Goal: Share content: Share content

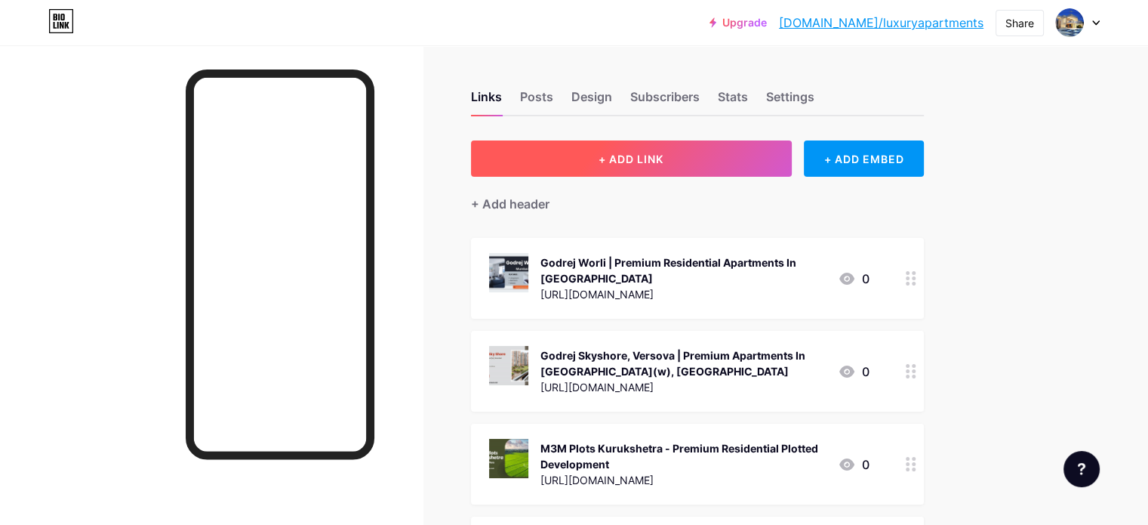
click at [664, 153] on span "+ ADD LINK" at bounding box center [631, 159] width 65 height 13
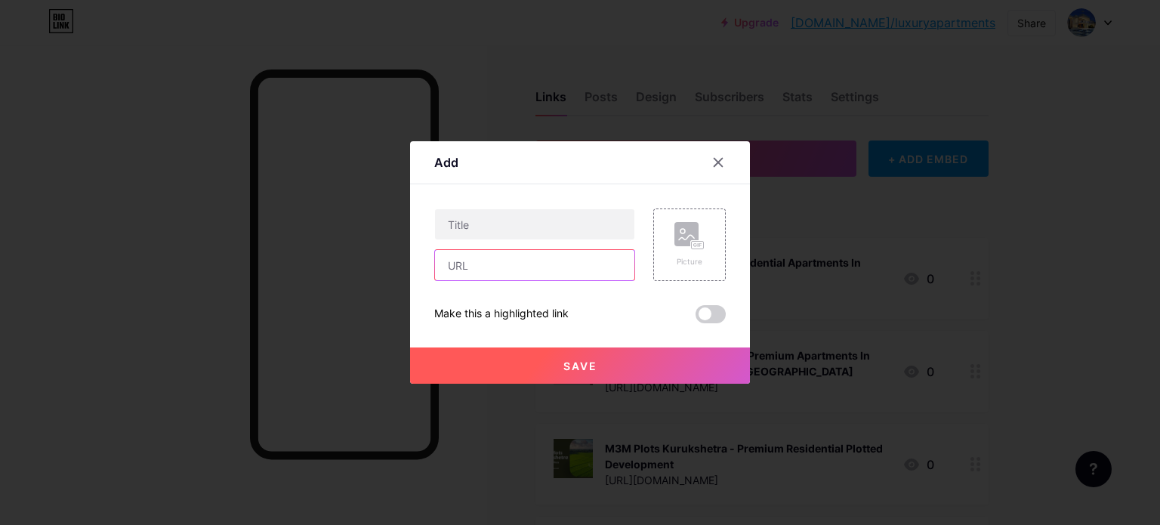
click at [504, 264] on input "text" at bounding box center [534, 265] width 199 height 30
paste input "[URL][DOMAIN_NAME]"
type input "[URL][DOMAIN_NAME]"
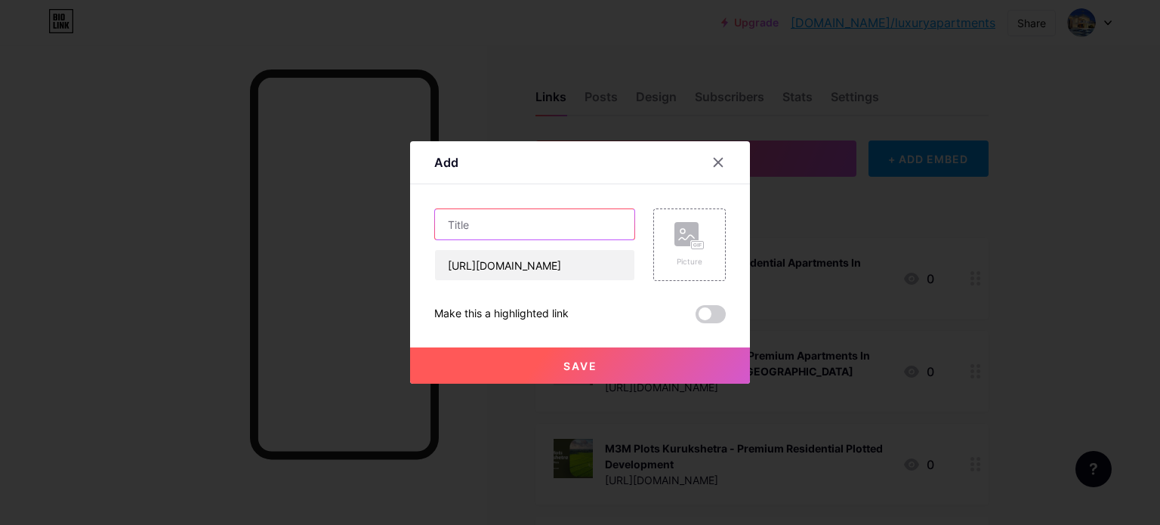
click at [528, 235] on input "text" at bounding box center [534, 224] width 199 height 30
drag, startPoint x: 528, startPoint y: 235, endPoint x: 474, endPoint y: 226, distance: 55.1
click at [474, 226] on input "text" at bounding box center [534, 224] width 199 height 30
paste input "Sayba Swarna Codename Pure Gold | Luxury Flats In [GEOGRAPHIC_DATA] [GEOGRAPHIC…"
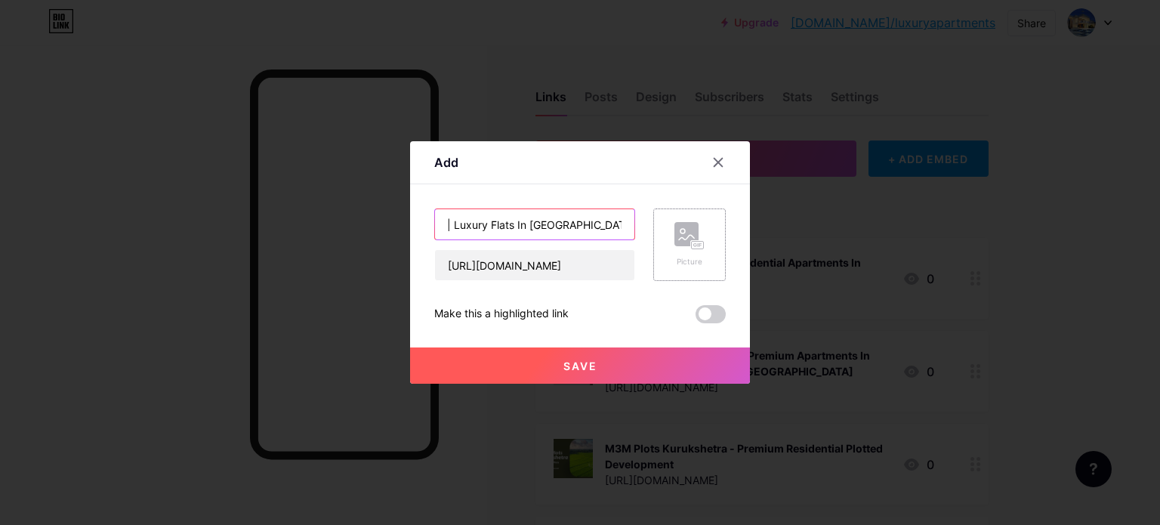
type input "Sayba Swarna Codename Pure Gold | Luxury Flats In [GEOGRAPHIC_DATA] [GEOGRAPHIC…"
click at [686, 257] on div "Picture" at bounding box center [689, 261] width 30 height 11
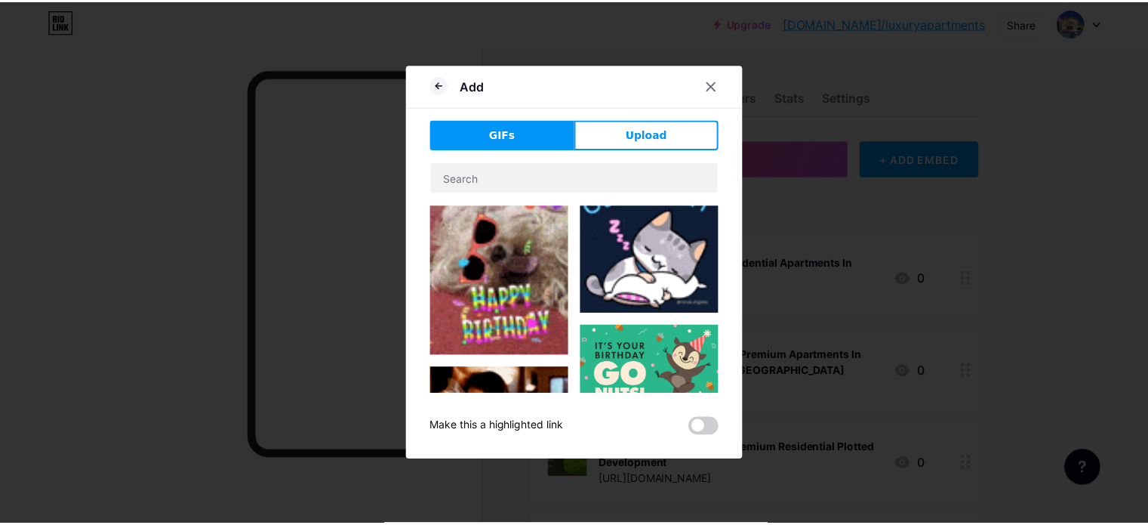
scroll to position [302, 0]
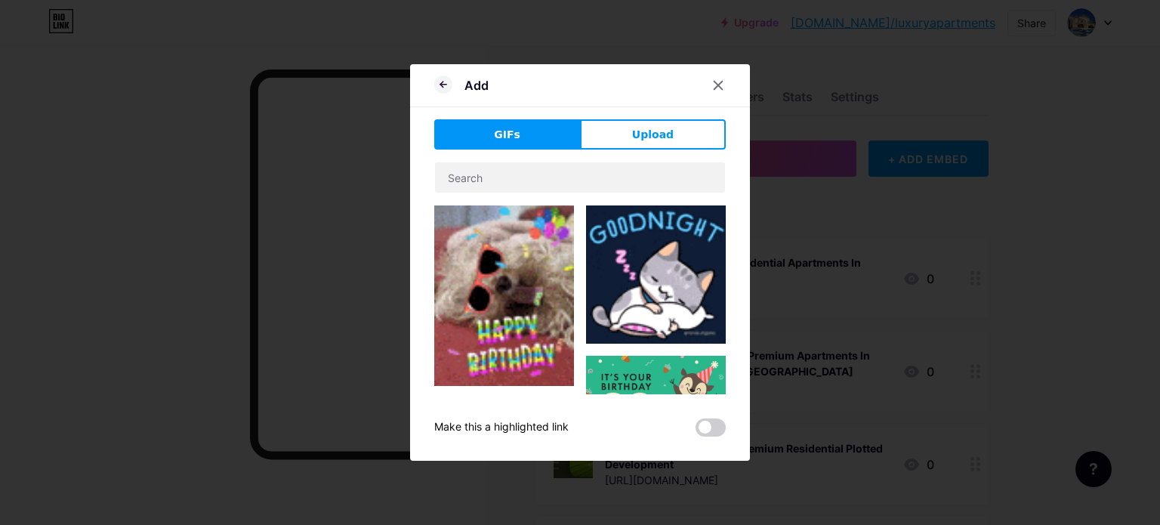
click at [426, 162] on div "Add GIFs Upload Content YouTube Play YouTube video without leaving your page. A…" at bounding box center [580, 262] width 340 height 396
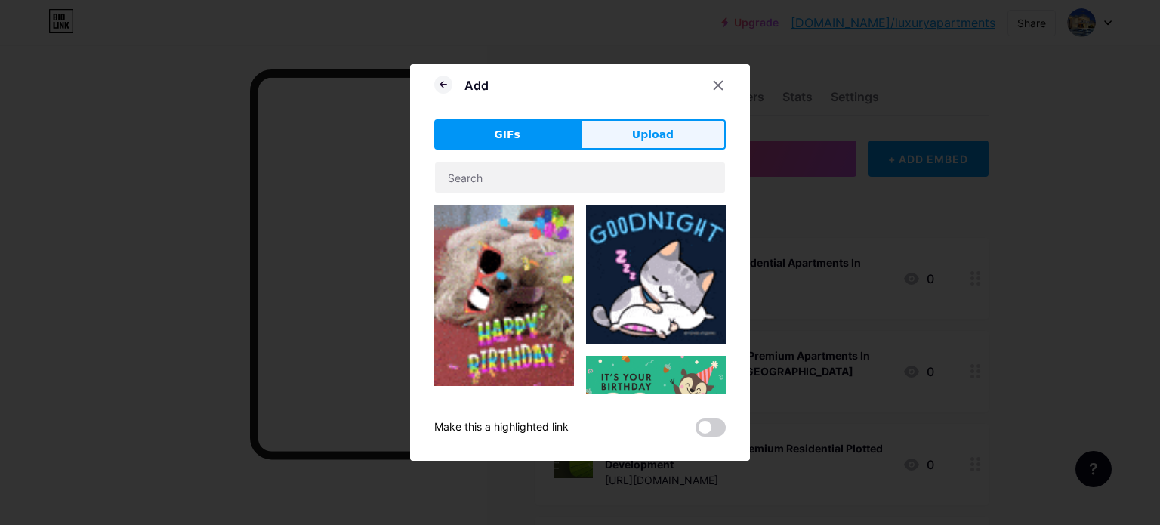
click at [704, 146] on button "Upload" at bounding box center [653, 134] width 146 height 30
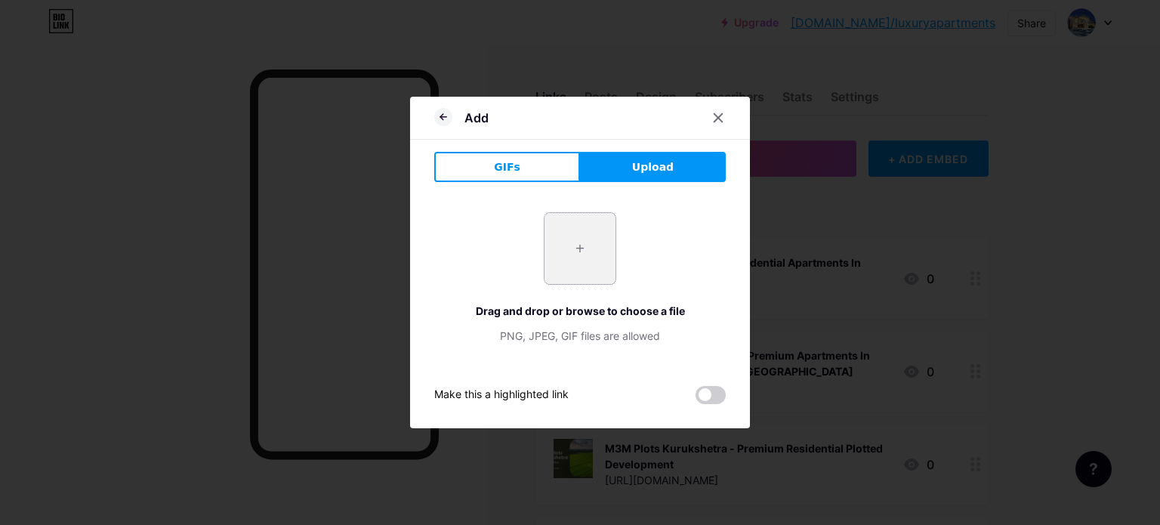
click at [574, 226] on input "file" at bounding box center [579, 248] width 71 height 71
type input "C:\fakepath\3.jpg"
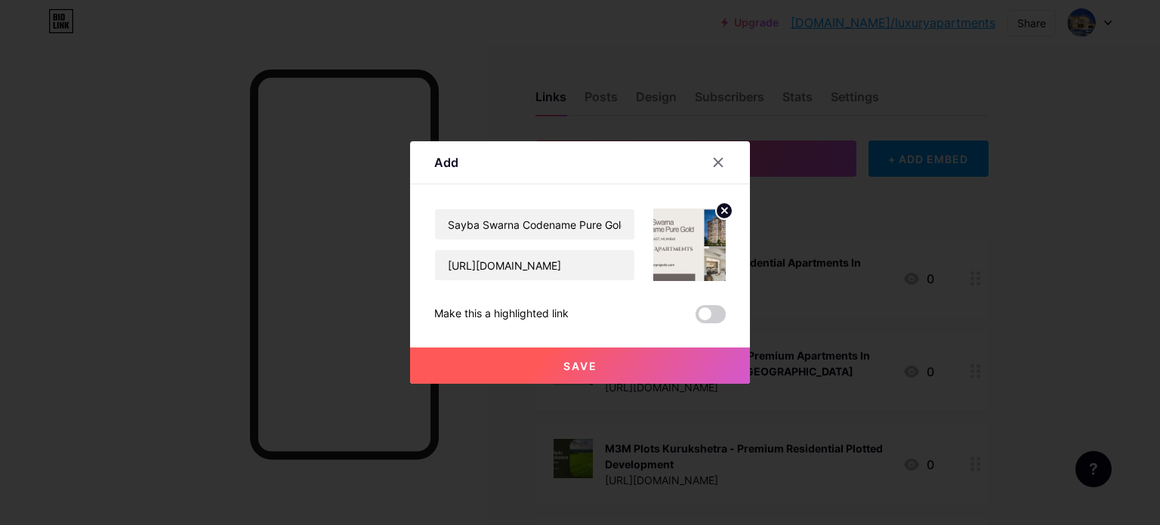
click at [607, 356] on button "Save" at bounding box center [580, 365] width 340 height 36
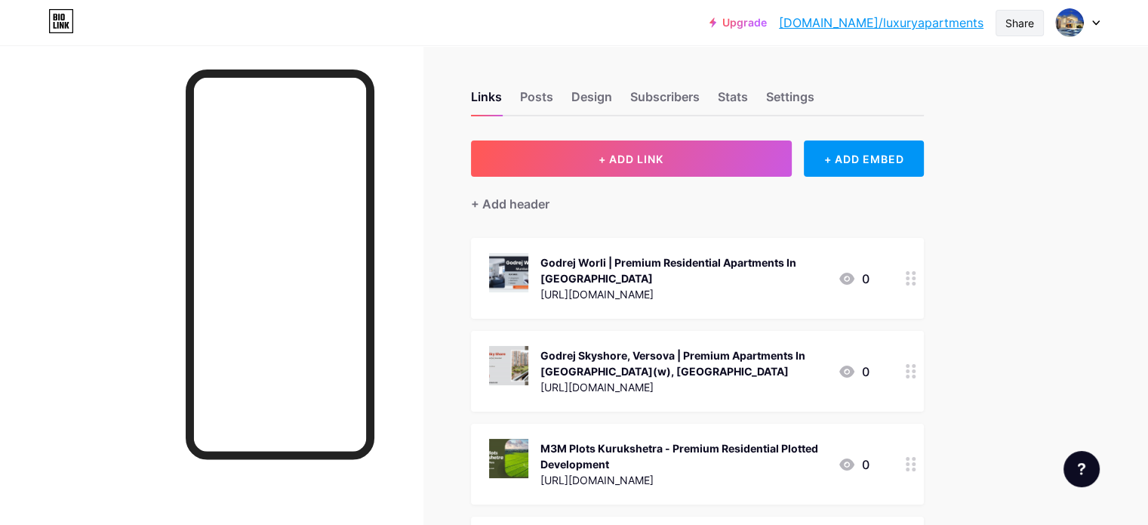
click at [1031, 23] on div "Share" at bounding box center [1020, 23] width 29 height 16
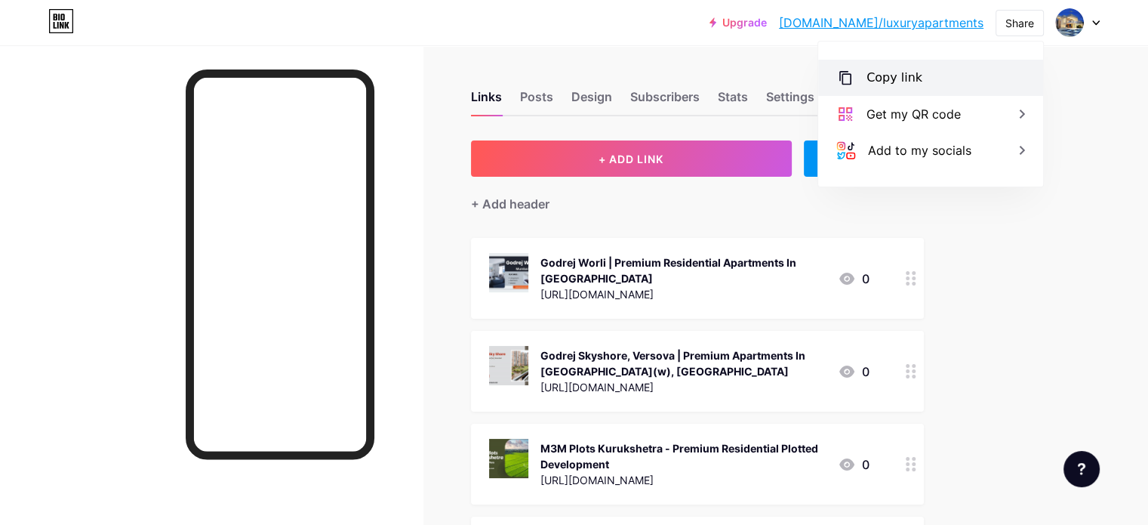
click at [913, 81] on div "Copy link" at bounding box center [895, 78] width 56 height 18
